Goal: Information Seeking & Learning: Check status

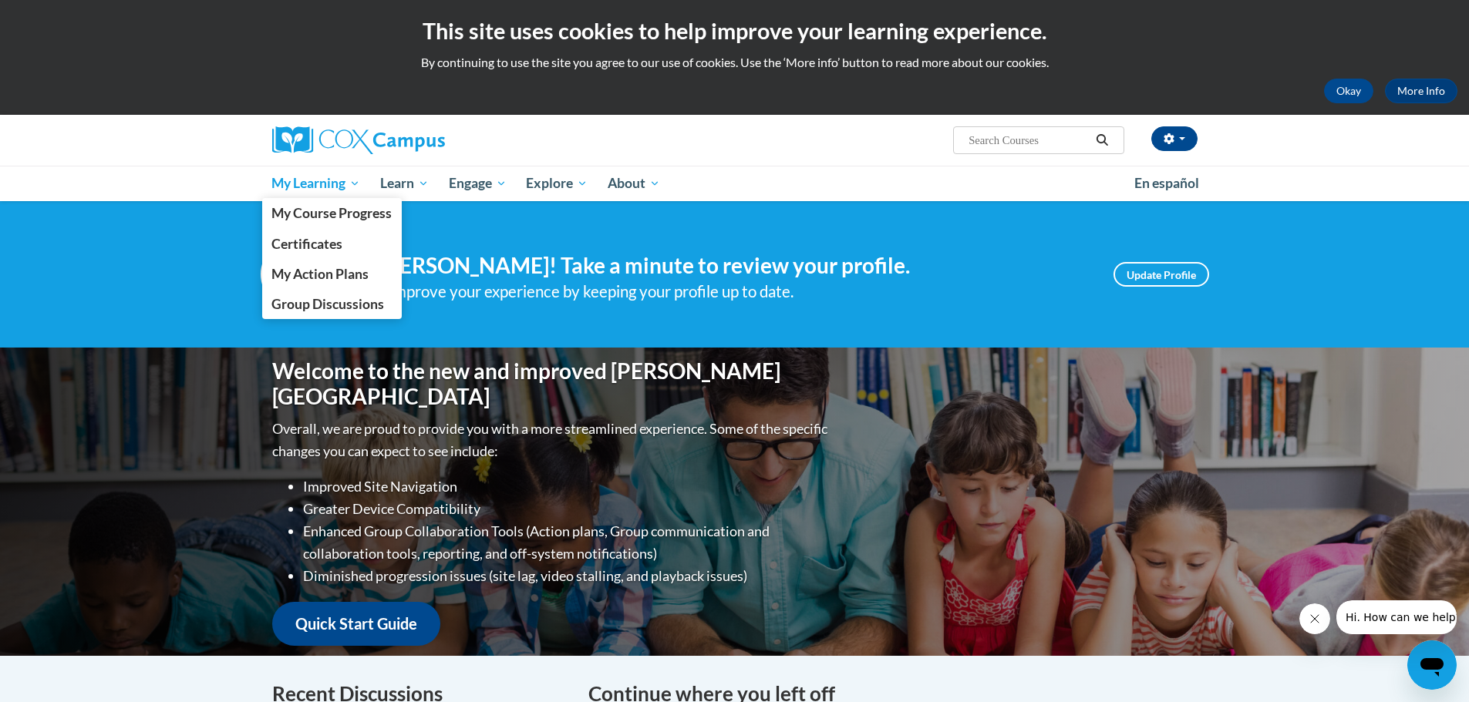
click at [294, 177] on span "My Learning" at bounding box center [315, 183] width 89 height 19
click at [299, 209] on span "My Course Progress" at bounding box center [331, 213] width 120 height 16
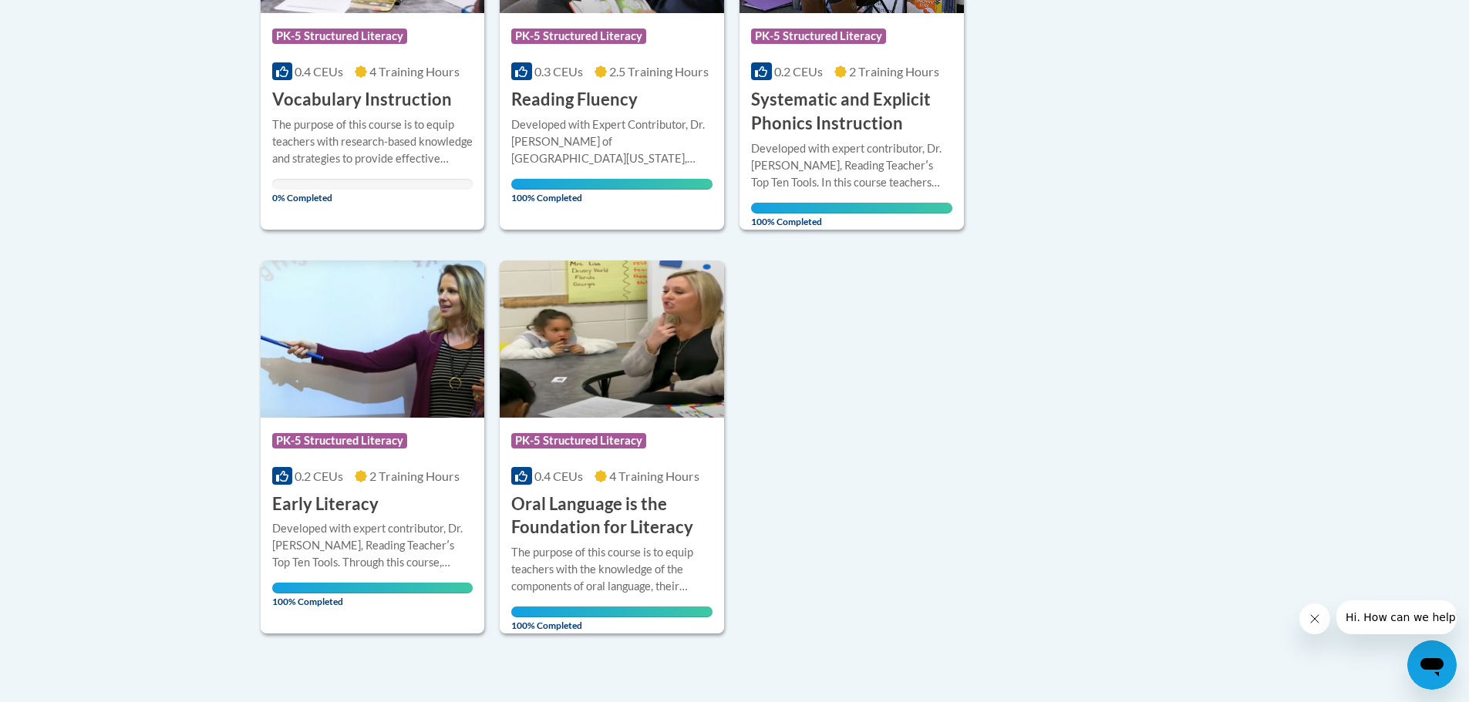
scroll to position [308, 0]
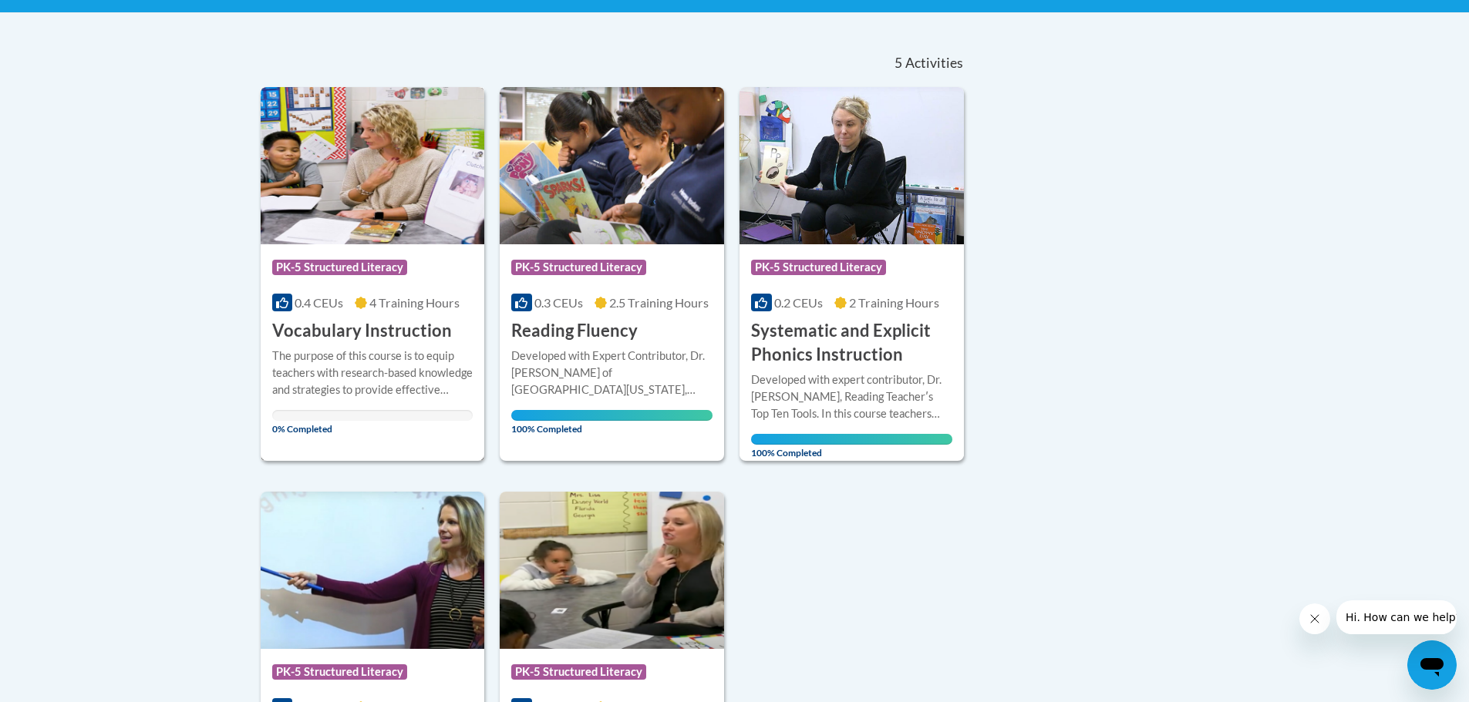
click at [322, 266] on span "PK-5 Structured Literacy" at bounding box center [339, 267] width 135 height 15
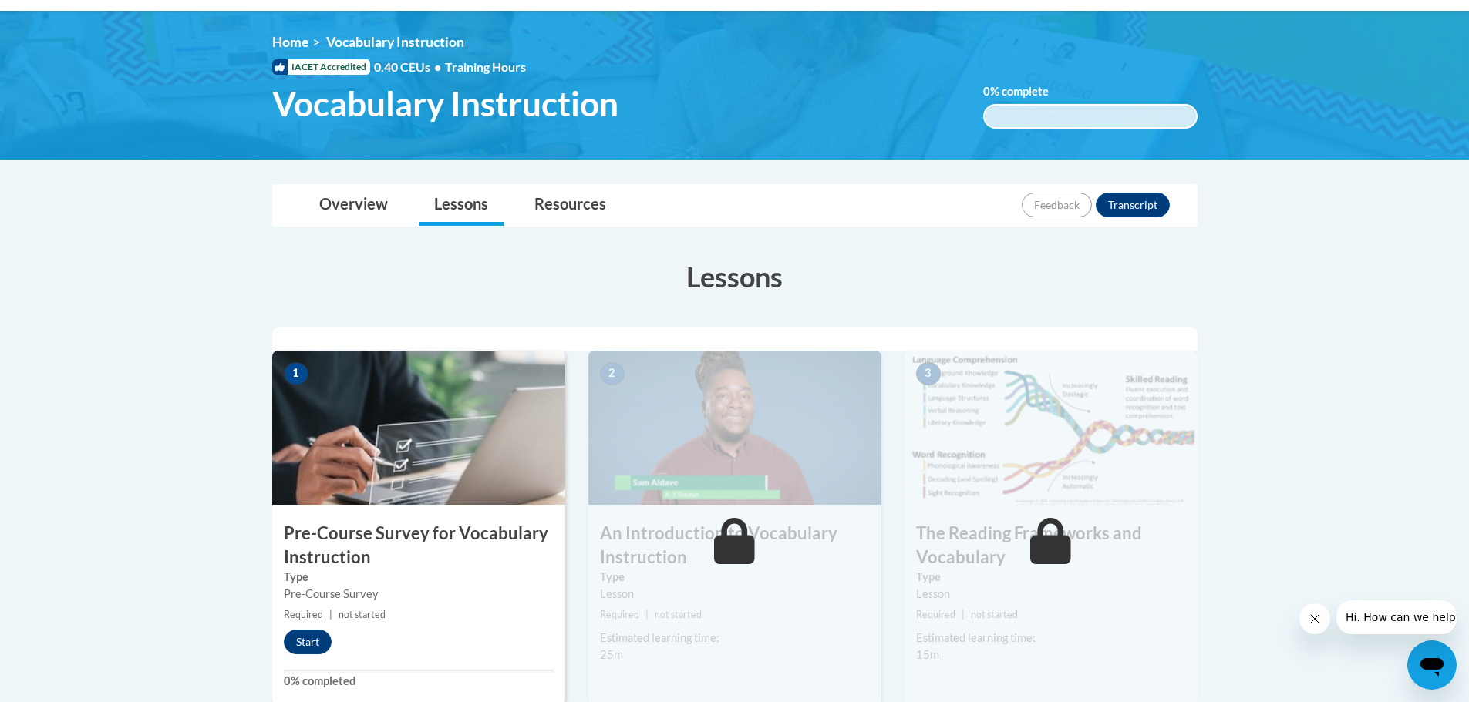
scroll to position [36, 0]
